Goal: Task Accomplishment & Management: Manage account settings

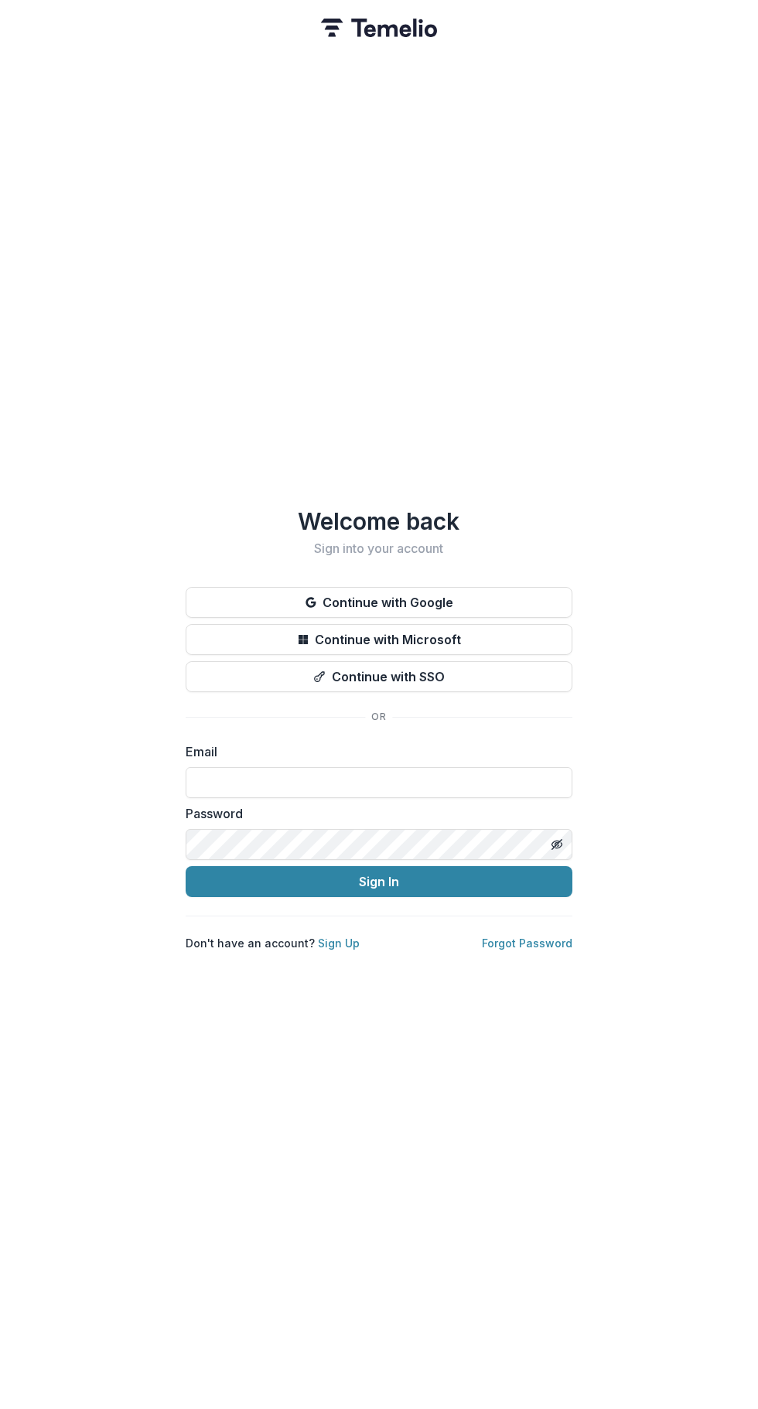
type input "**********"
click at [467, 884] on button "Sign In" at bounding box center [379, 881] width 387 height 31
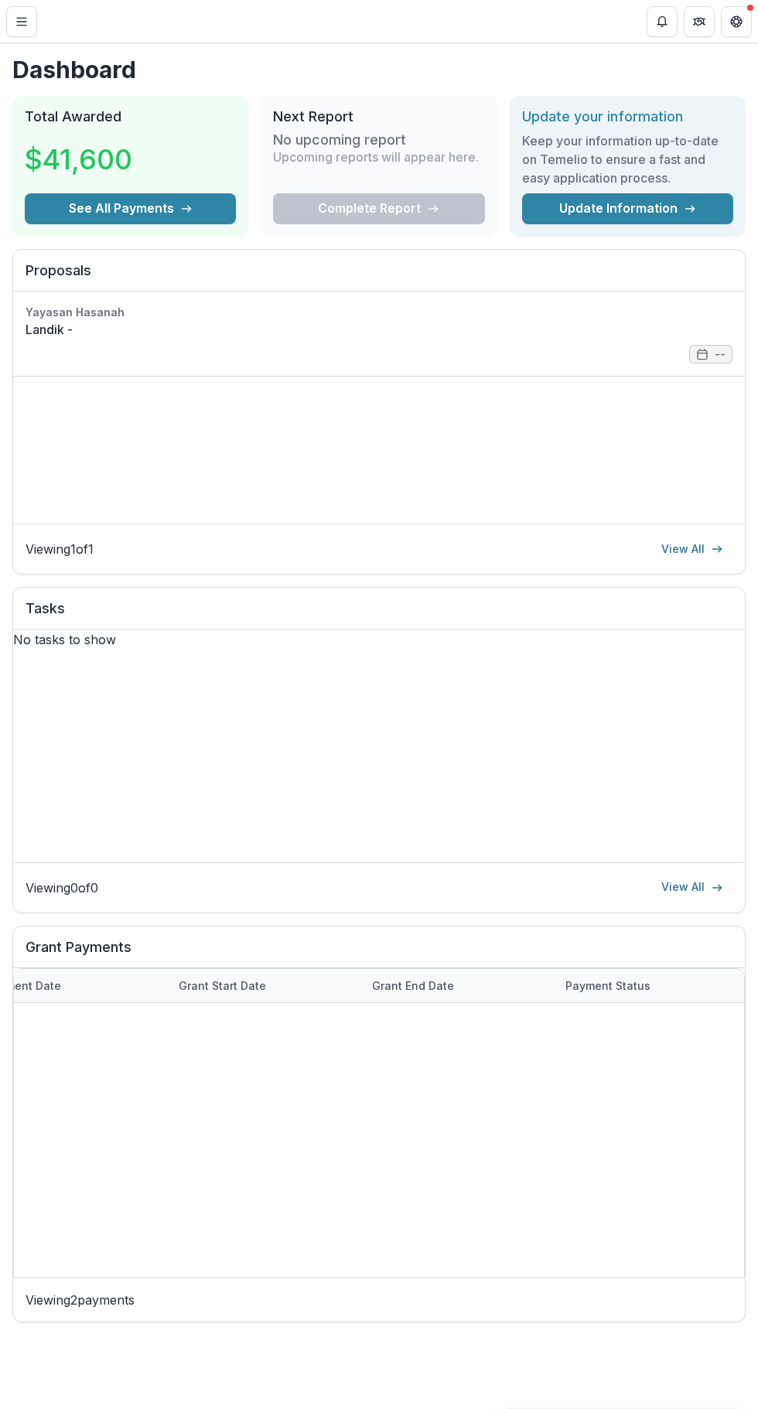
scroll to position [0, 815]
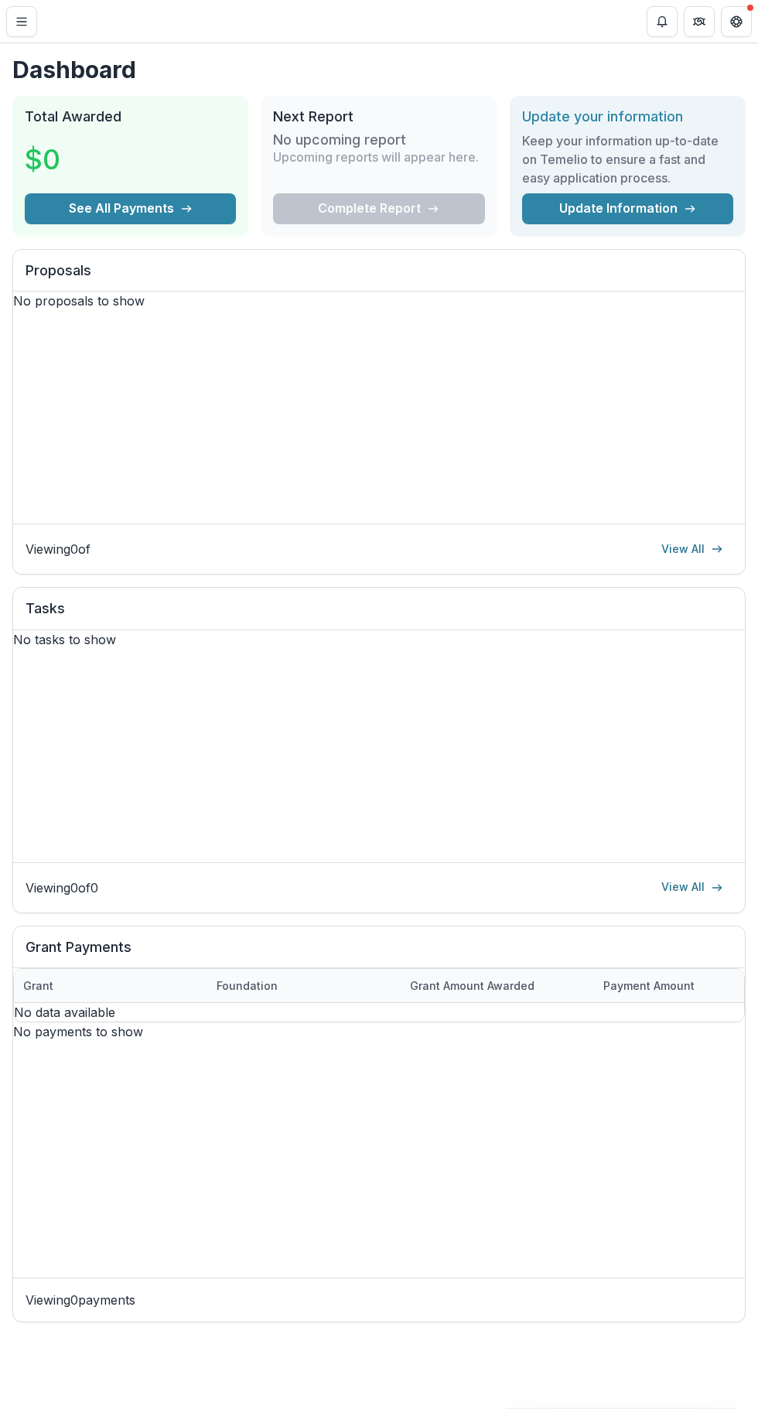
click at [21, 34] on button "Toggle Menu" at bounding box center [21, 21] width 31 height 31
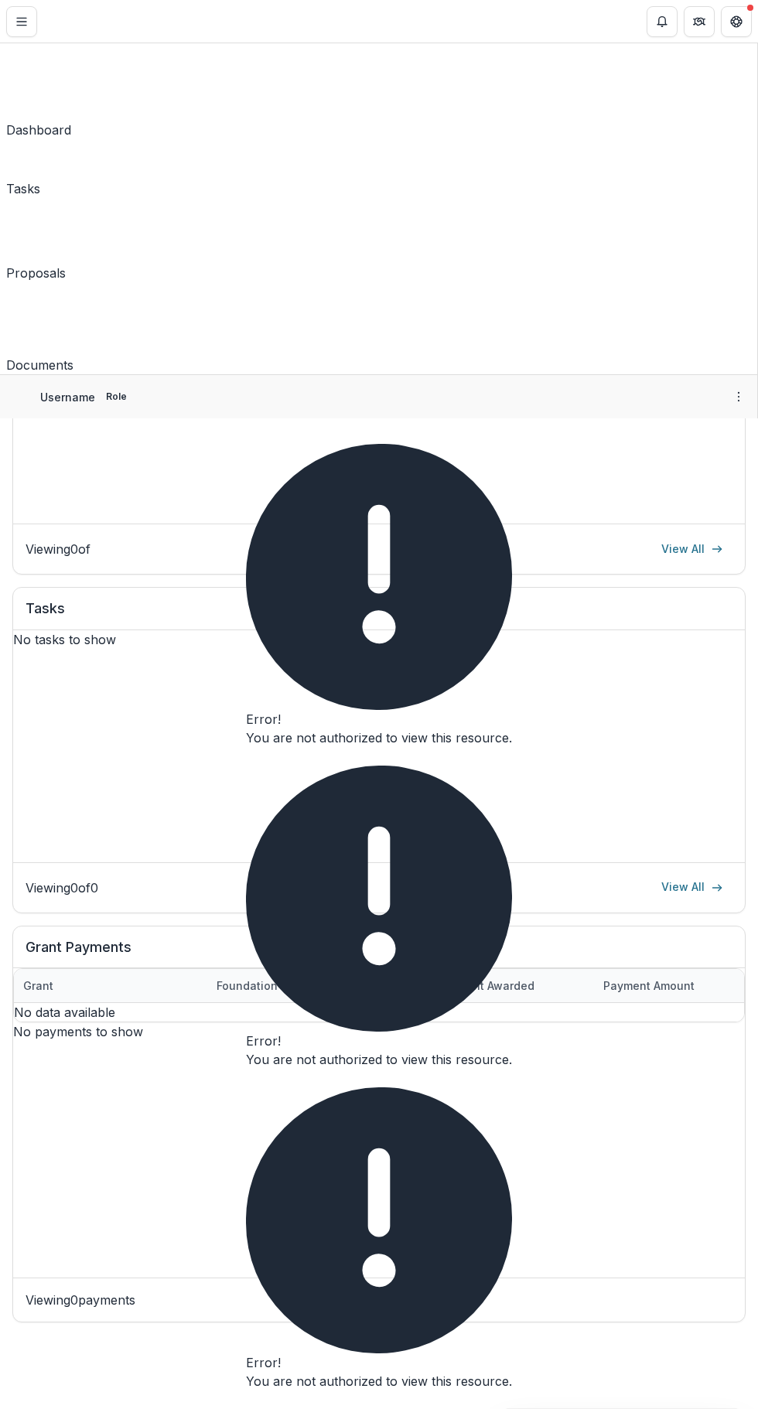
click at [71, 121] on div "Dashboard" at bounding box center [38, 130] width 65 height 19
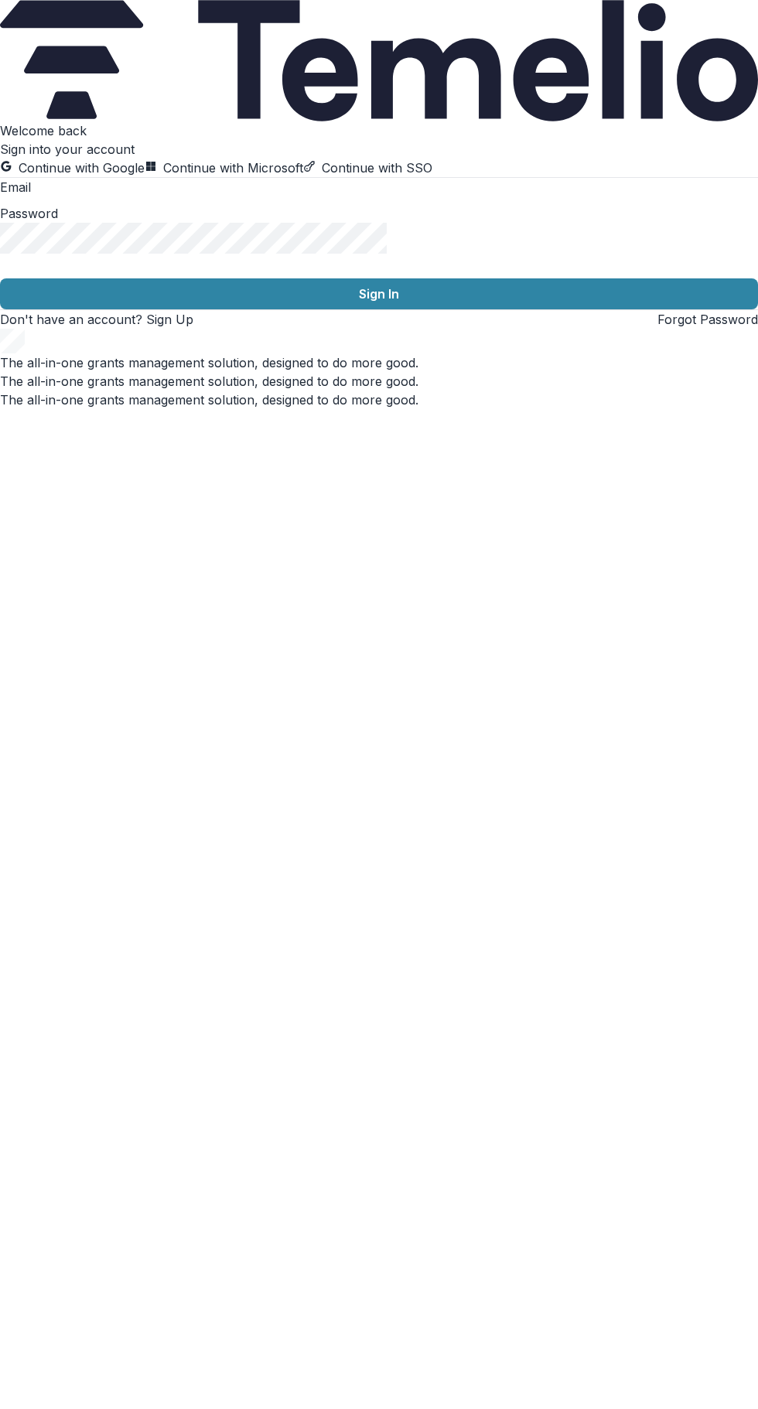
type input "**********"
click at [473, 309] on button "Sign In" at bounding box center [379, 293] width 758 height 31
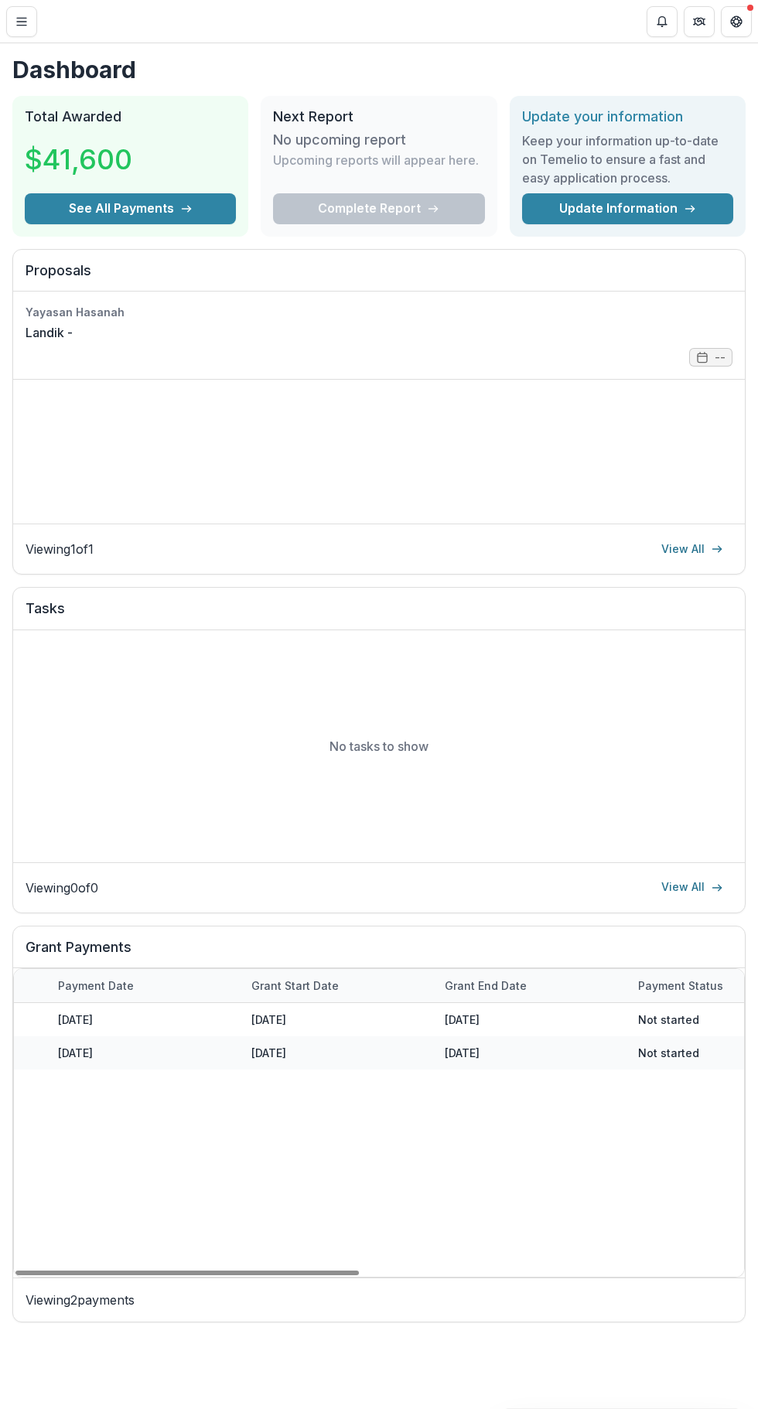
scroll to position [0, 816]
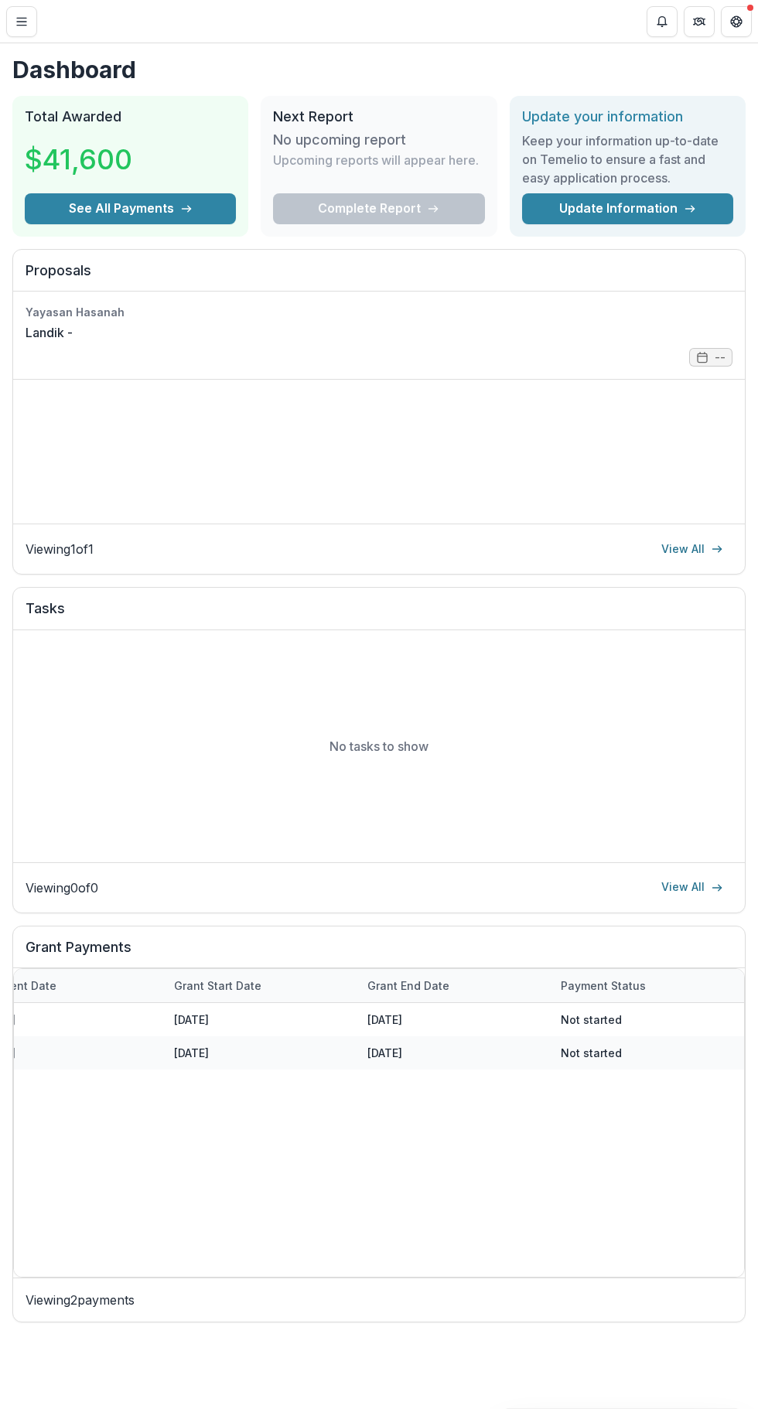
click at [21, 25] on line "Toggle Menu" at bounding box center [21, 25] width 9 height 0
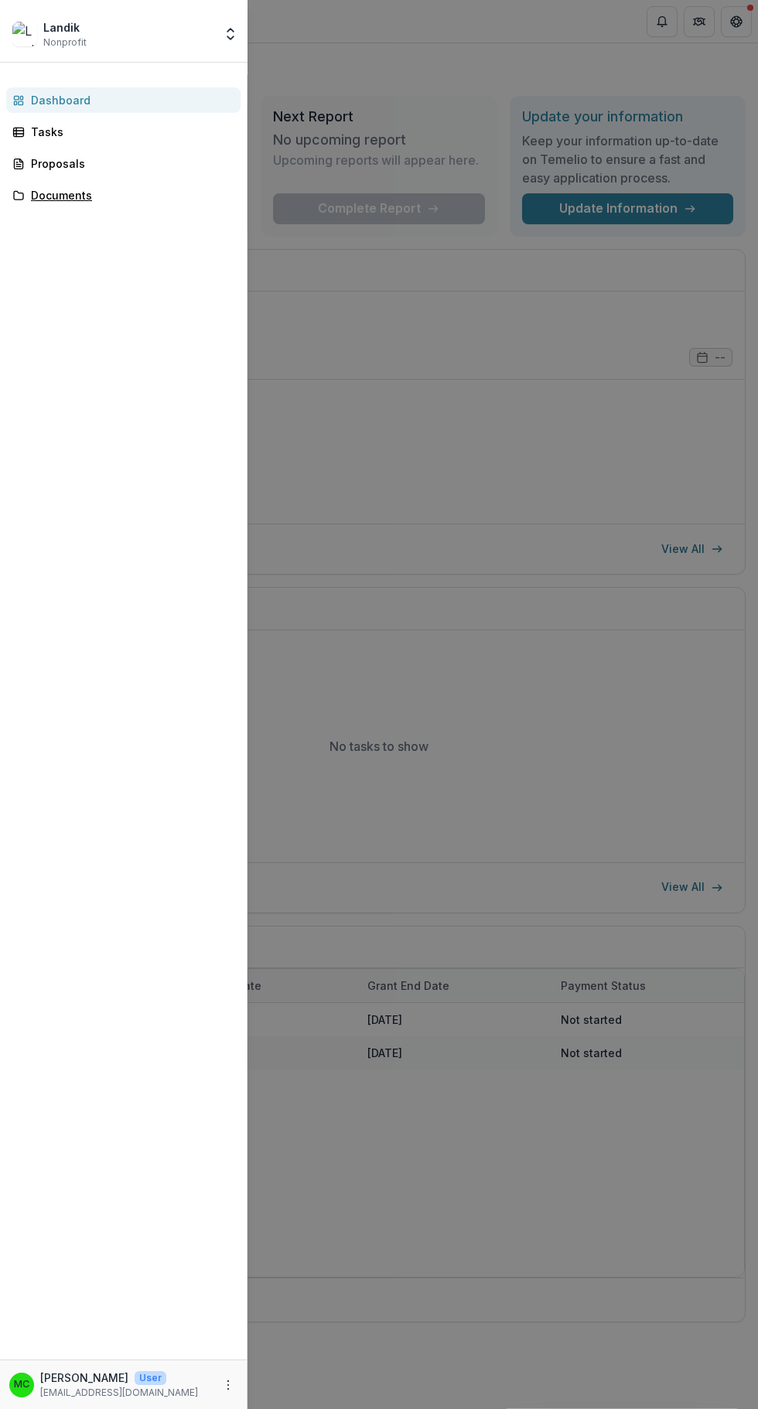
click at [47, 196] on div "Documents" at bounding box center [129, 195] width 197 height 16
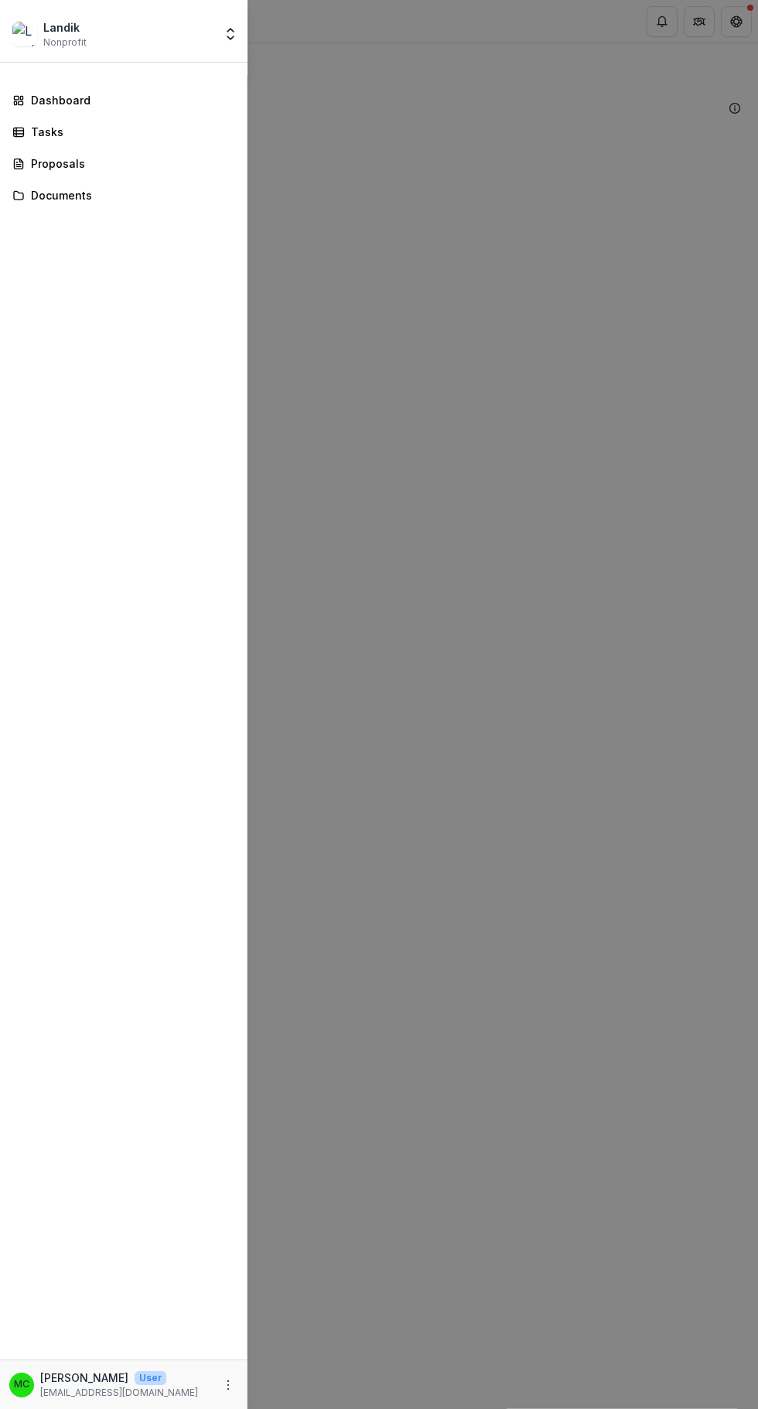
click at [465, 807] on div "Landik Nonprofit Team Settings Settings Dashboard Tasks Proposals Documents MC …" at bounding box center [379, 704] width 758 height 1409
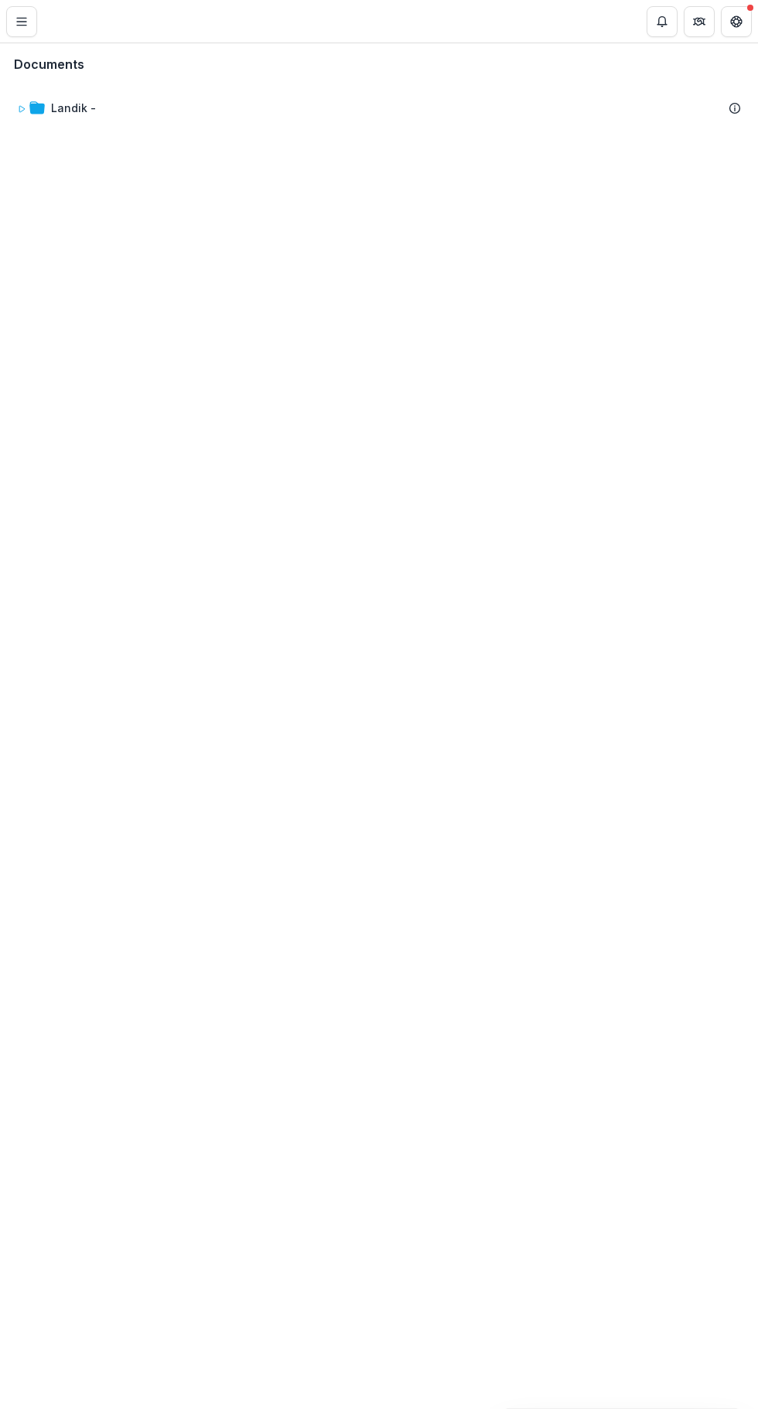
click at [72, 107] on div "Landik -" at bounding box center [73, 108] width 45 height 16
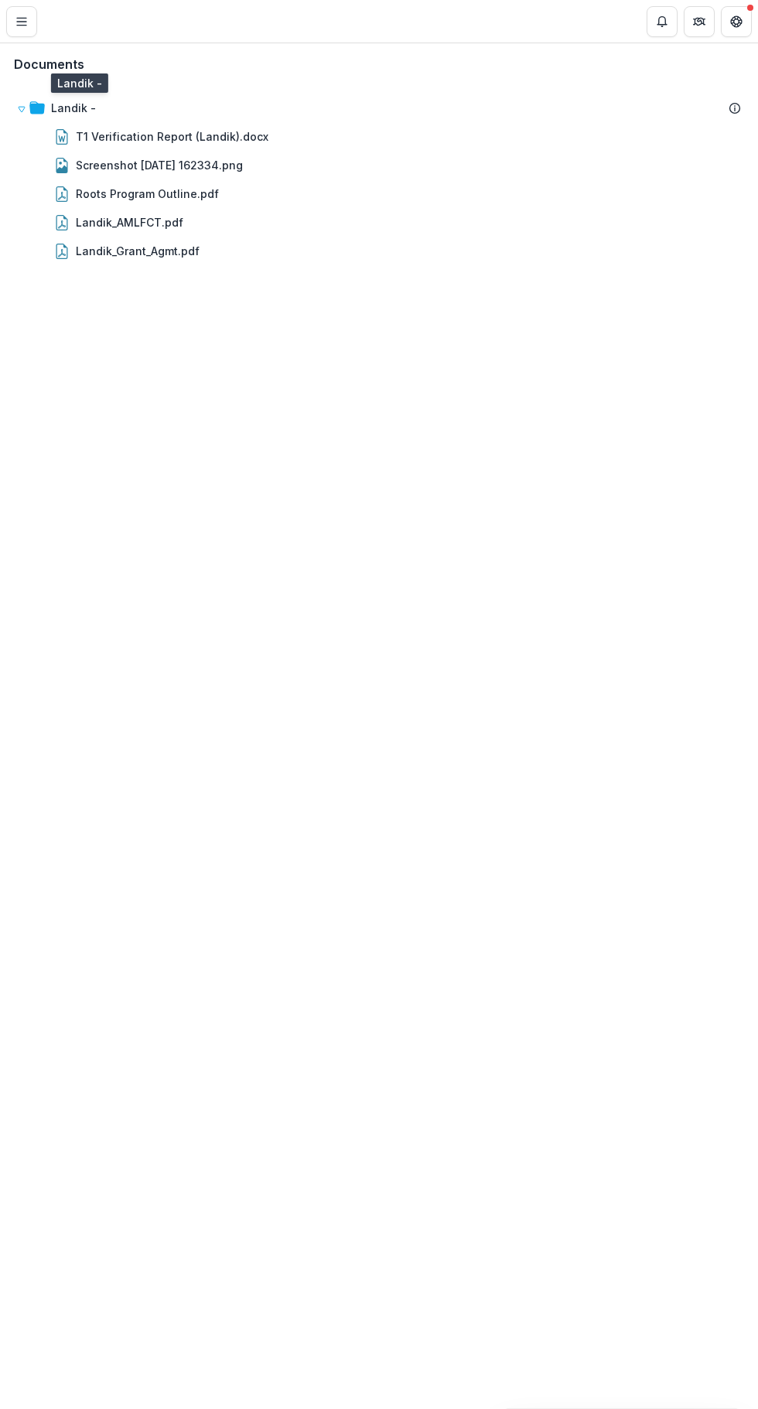
click at [169, 158] on div "Screenshot 2025-07-11 162334.png" at bounding box center [159, 165] width 167 height 16
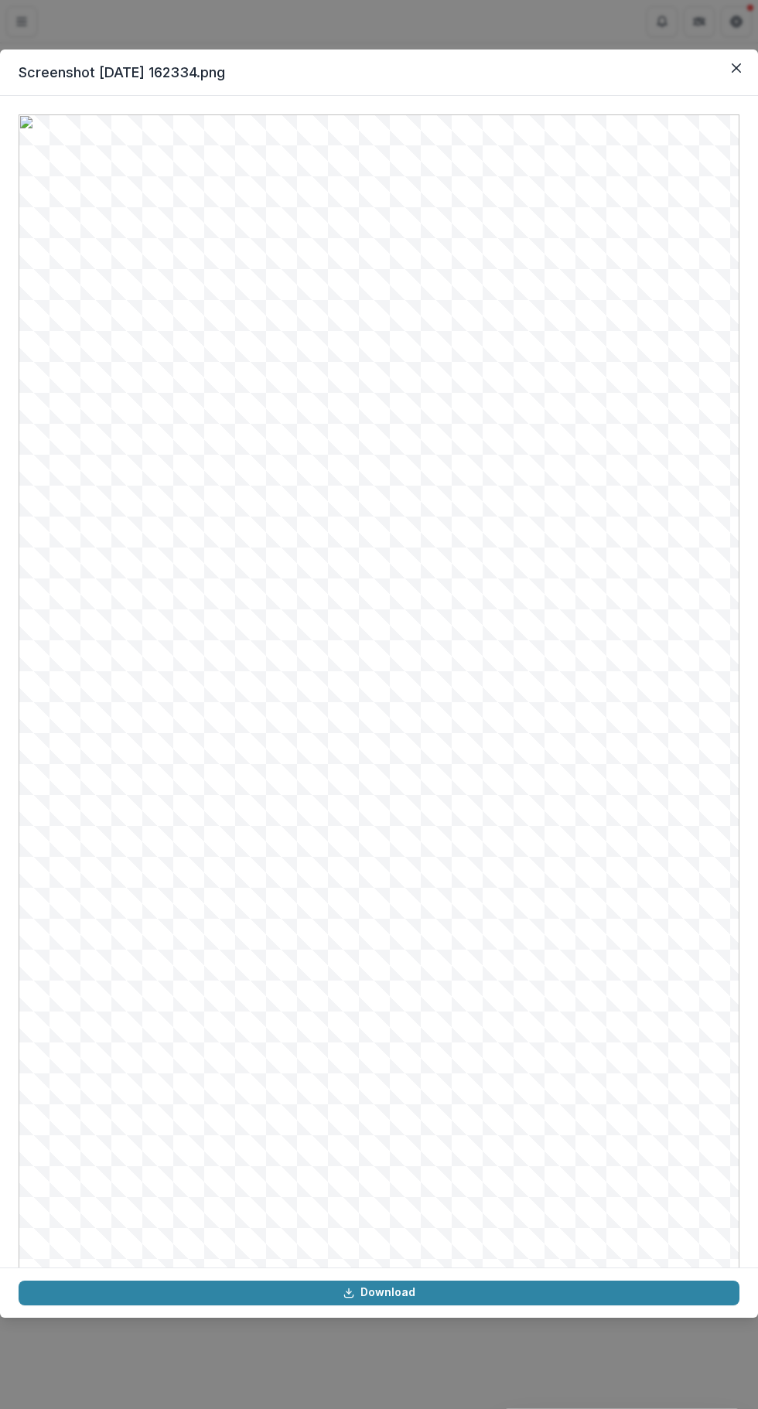
click at [735, 74] on button "Close" at bounding box center [736, 68] width 25 height 25
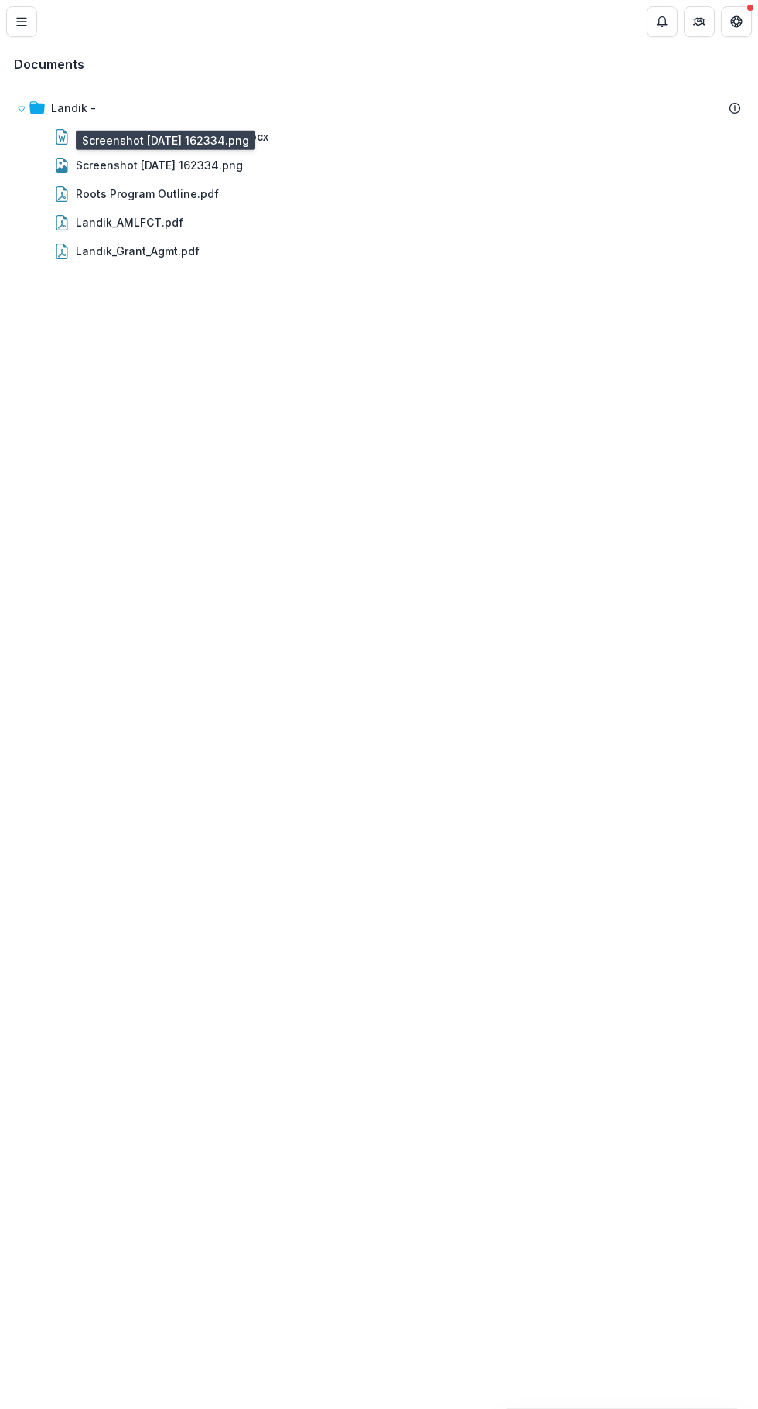
click at [165, 357] on div "Documents Landik - T1 Verification Report (Landik).docx Screenshot 2025-07-11 1…" at bounding box center [379, 725] width 758 height 1365
click at [115, 135] on div "T1 Verification Report (Landik).docx" at bounding box center [172, 136] width 192 height 16
